Goal: Information Seeking & Learning: Check status

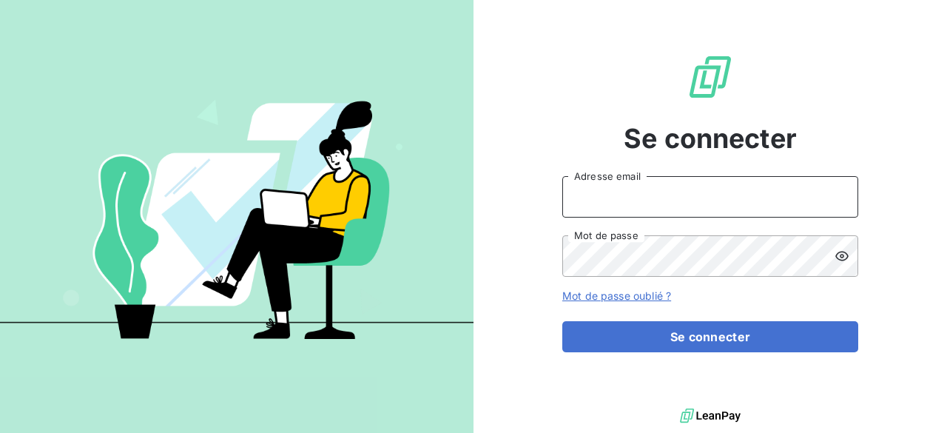
type input "[EMAIL_ADDRESS][DOMAIN_NAME]"
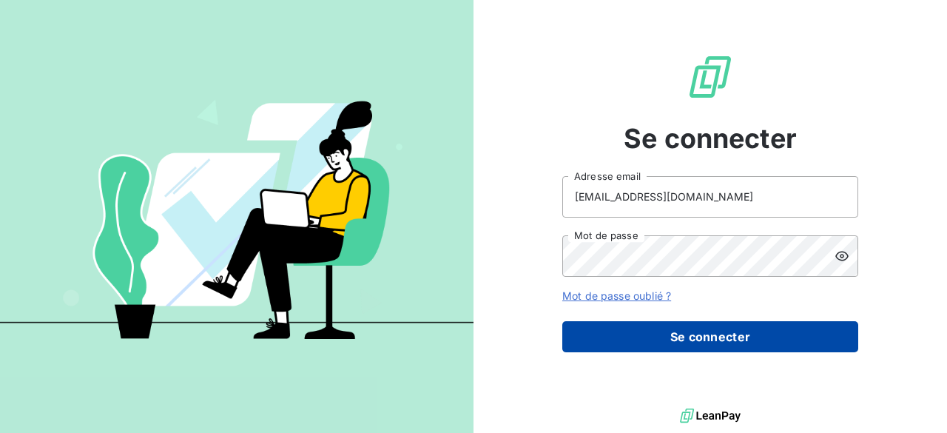
click at [781, 333] on button "Se connecter" at bounding box center [710, 336] width 296 height 31
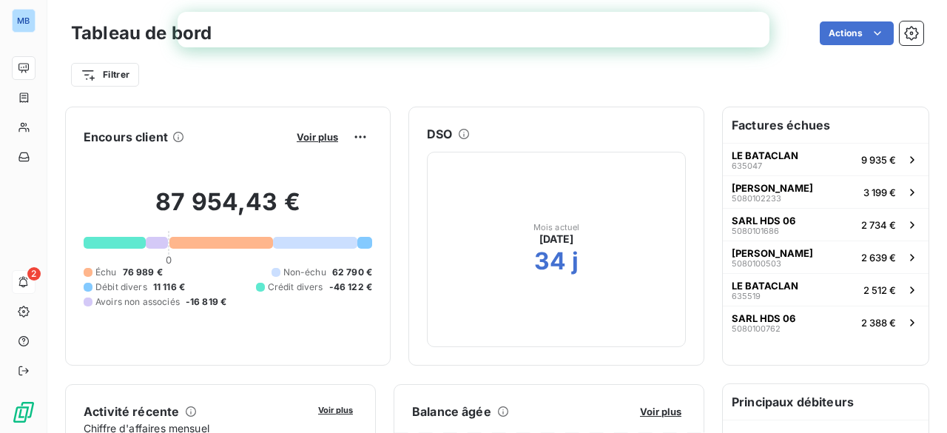
click at [23, 287] on icon at bounding box center [23, 282] width 9 height 11
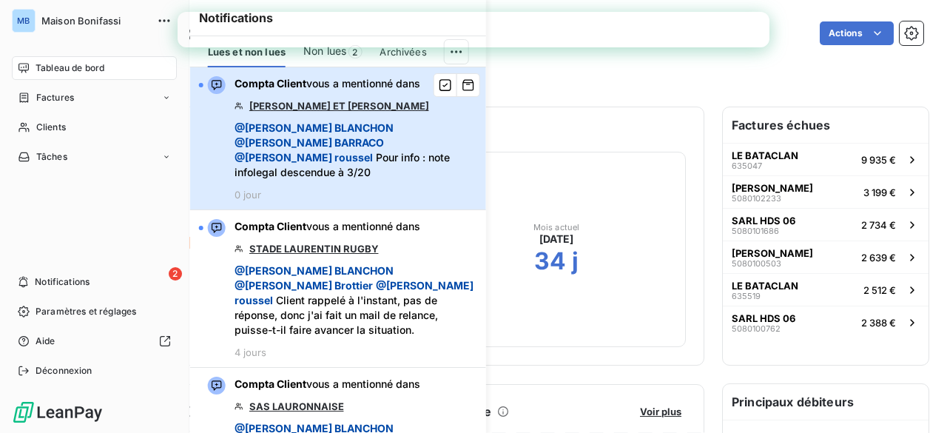
click at [385, 175] on div "Compta Client vous a mentionné dans [PERSON_NAME] ET BASTIEN @ [PERSON_NAME] @ …" at bounding box center [355, 138] width 243 height 124
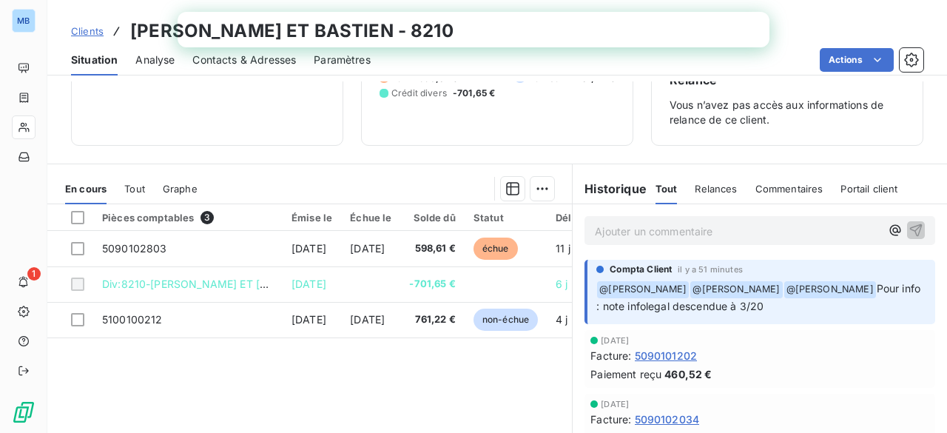
click at [871, 311] on p "﻿ @ [PERSON_NAME] ﻿ @ [PERSON_NAME] ﻿ @ [PERSON_NAME] Pour info : note infolega…" at bounding box center [761, 297] width 330 height 35
click at [867, 310] on p "﻿ @ [PERSON_NAME] ﻿ @ [PERSON_NAME] ﻿ @ [PERSON_NAME] Pour info : note infolega…" at bounding box center [761, 297] width 330 height 35
click at [861, 312] on p "﻿ @ [PERSON_NAME] ﻿ @ [PERSON_NAME] ﻿ @ [PERSON_NAME] Pour info : note infolega…" at bounding box center [761, 297] width 330 height 35
click at [859, 311] on p "﻿ @ [PERSON_NAME] ﻿ @ [PERSON_NAME] ﻿ @ [PERSON_NAME] Pour info : note infolega…" at bounding box center [761, 297] width 330 height 35
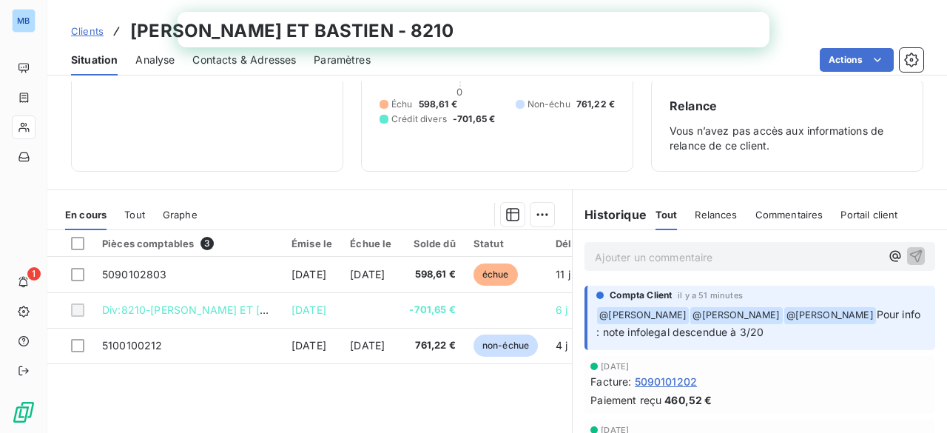
scroll to position [129, 0]
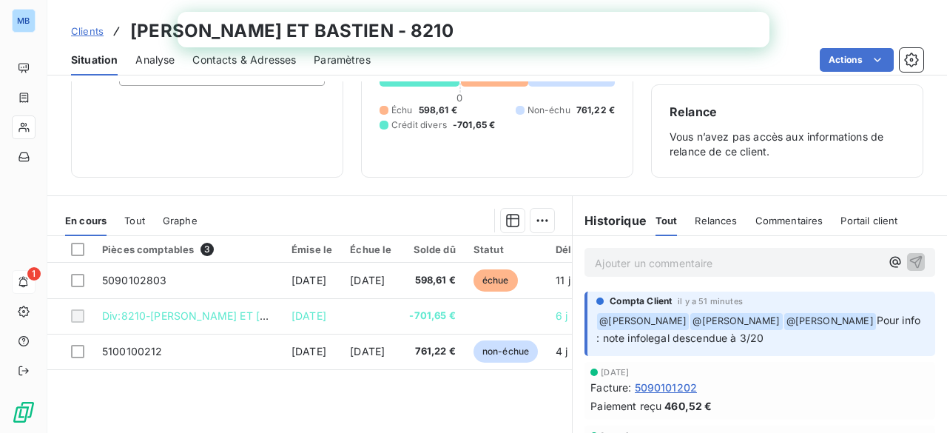
click at [18, 287] on icon at bounding box center [23, 282] width 11 height 12
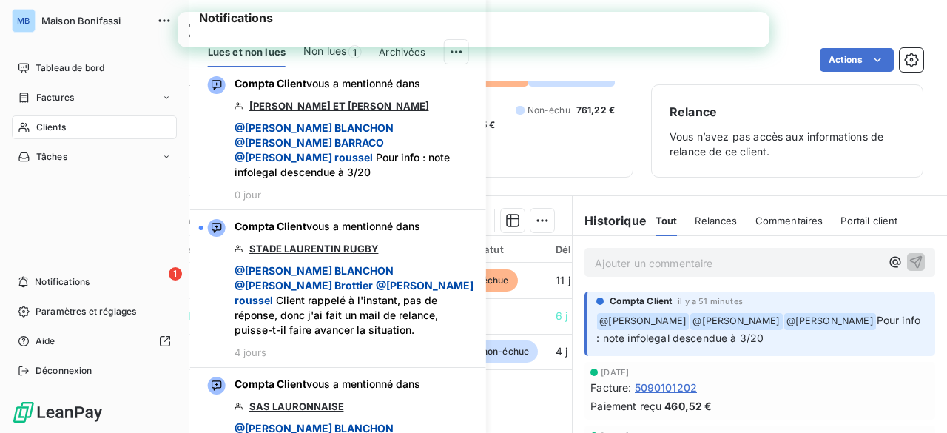
click at [319, 55] on span "Non lues" at bounding box center [324, 51] width 43 height 15
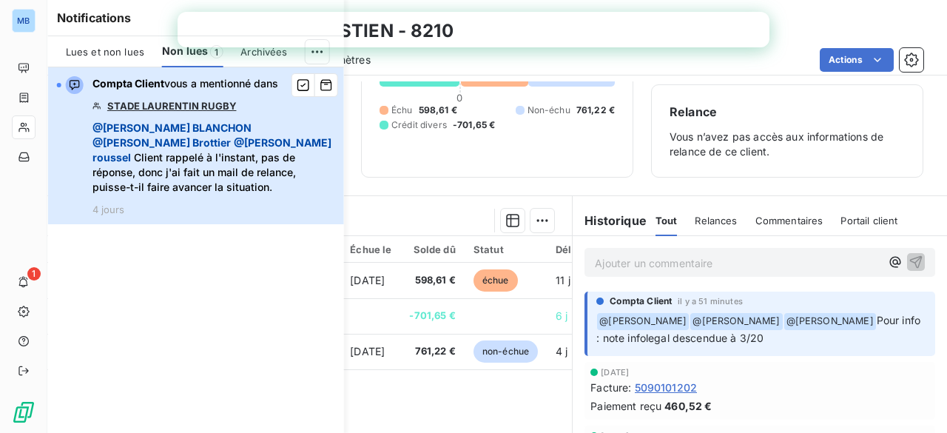
click at [203, 202] on button "Compta Client vous a mentionné dans STADE LAURENTIN RUGBY @ [PERSON_NAME] @ [PE…" at bounding box center [196, 145] width 296 height 157
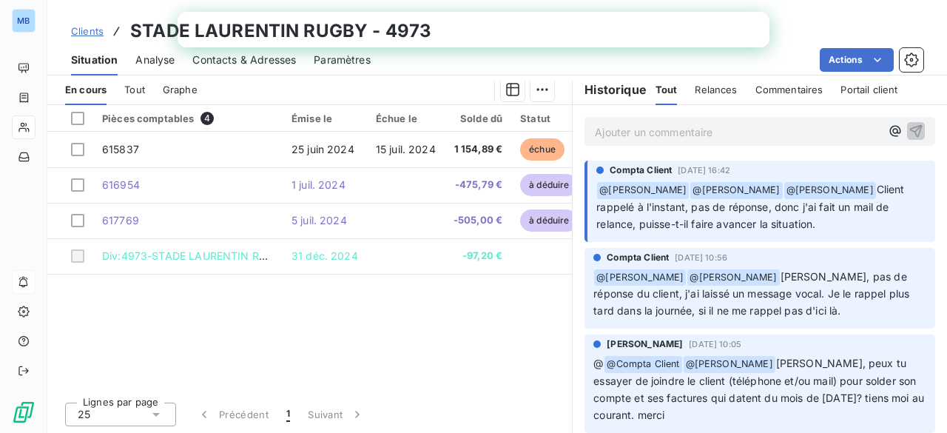
click at [18, 287] on icon at bounding box center [23, 282] width 11 height 12
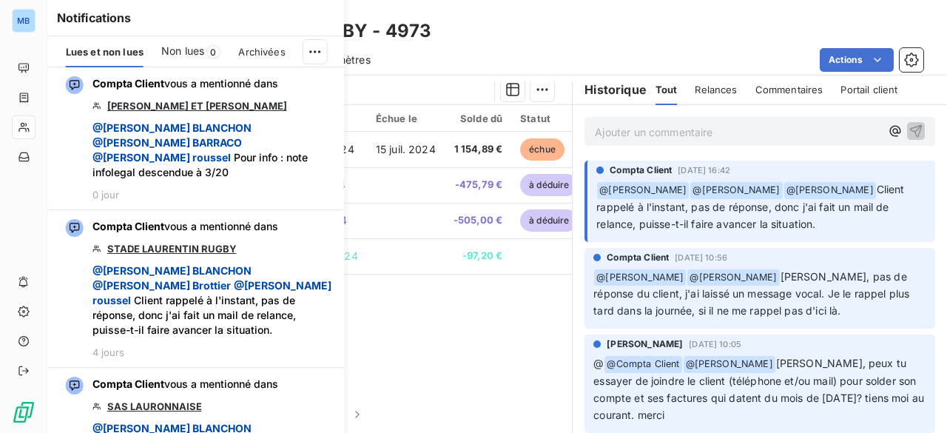
click at [515, 39] on div "Clients STADE LAURENTIN RUGBY - 4973" at bounding box center [496, 31] width 899 height 27
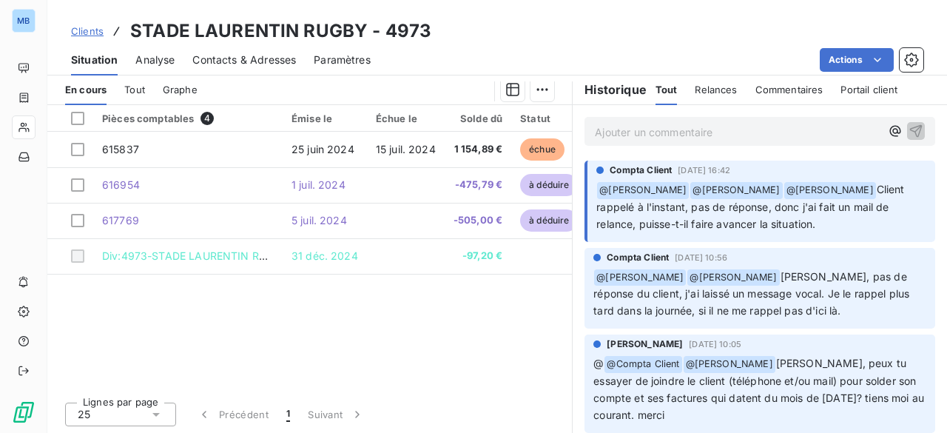
click at [27, 19] on div "MB" at bounding box center [24, 21] width 24 height 24
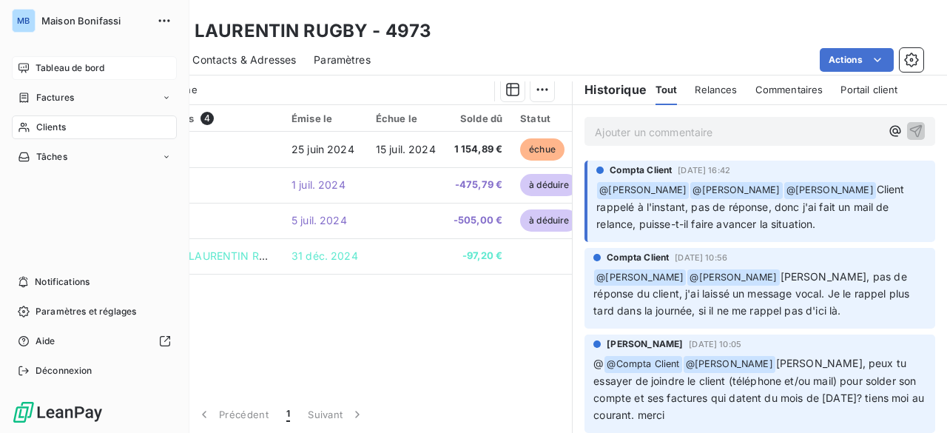
click at [61, 72] on span "Tableau de bord" at bounding box center [69, 67] width 69 height 13
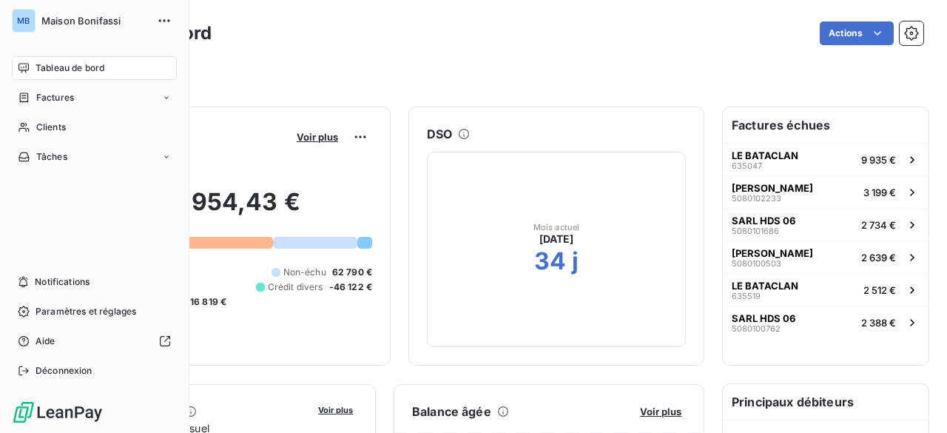
click at [311, 59] on div "Filtrer" at bounding box center [497, 69] width 852 height 40
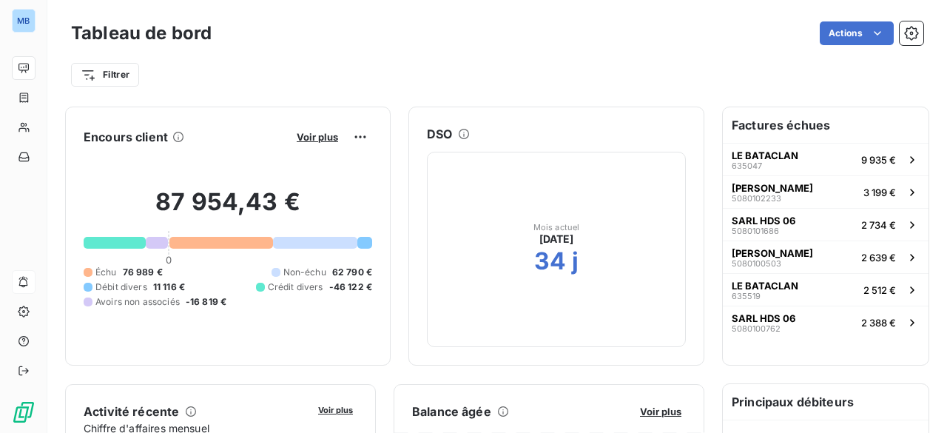
click at [18, 282] on icon at bounding box center [23, 282] width 11 height 12
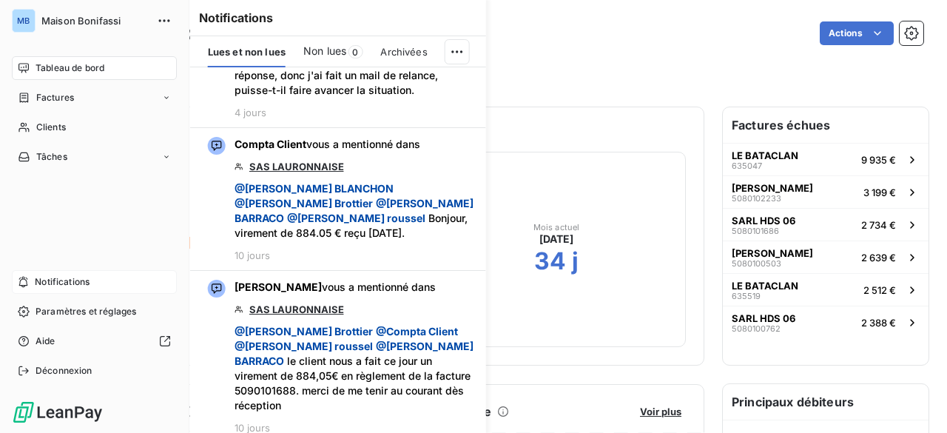
scroll to position [239, 0]
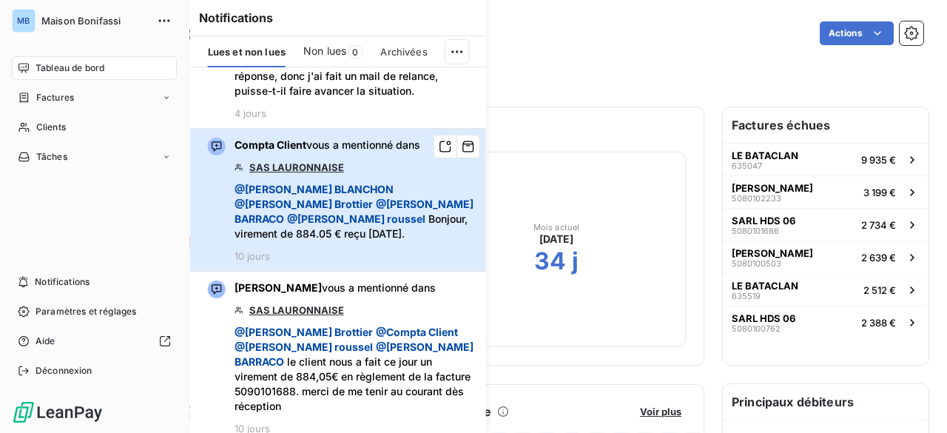
click at [385, 141] on div "Compta Client vous a mentionné dans SAS LAURONNAISE @ [PERSON_NAME] @ [PERSON_N…" at bounding box center [355, 200] width 243 height 124
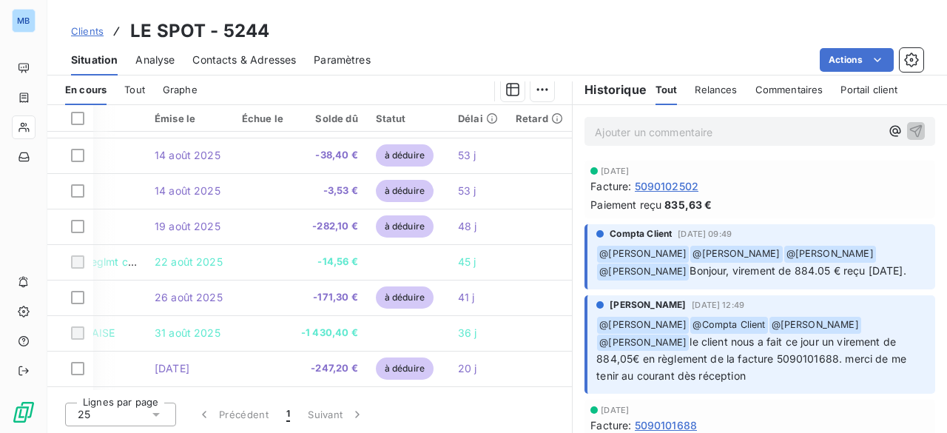
scroll to position [493, 167]
